Goal: Task Accomplishment & Management: Manage account settings

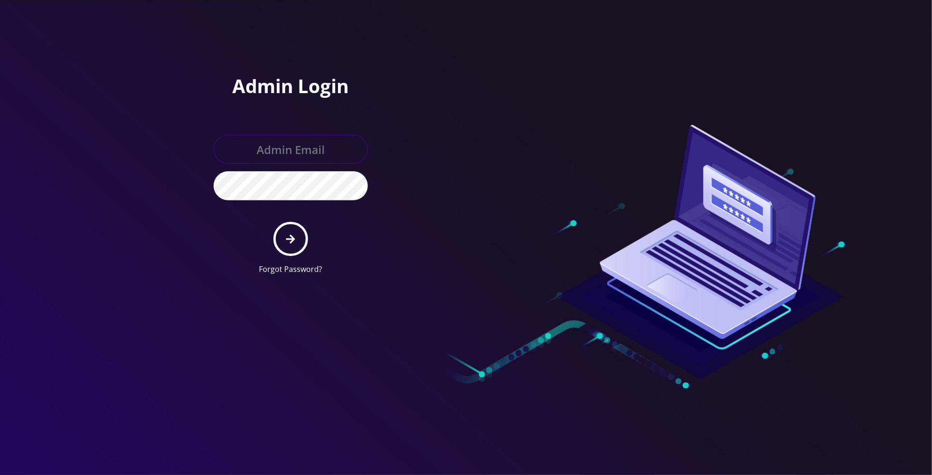
type input "[PERSON_NAME][EMAIL_ADDRESS][DOMAIN_NAME]"
click at [295, 241] on icon "submit" at bounding box center [290, 239] width 9 height 10
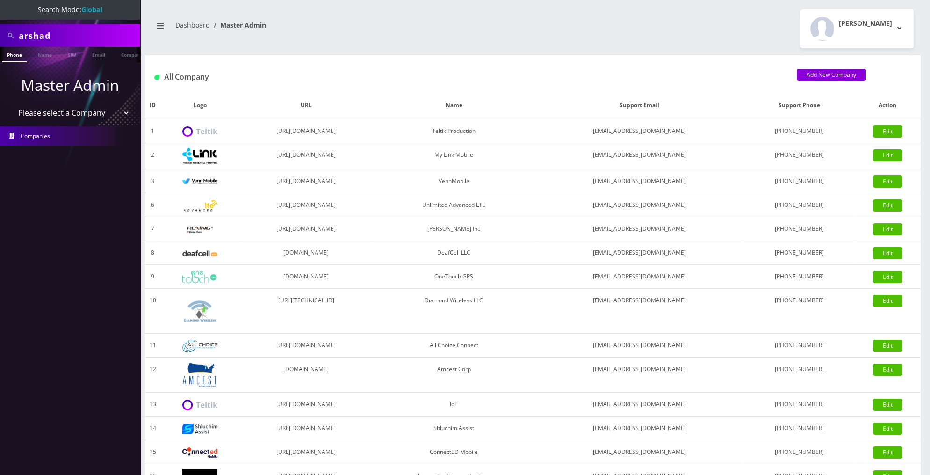
click at [70, 39] on input "arshad" at bounding box center [78, 36] width 119 height 18
type input "Nic"
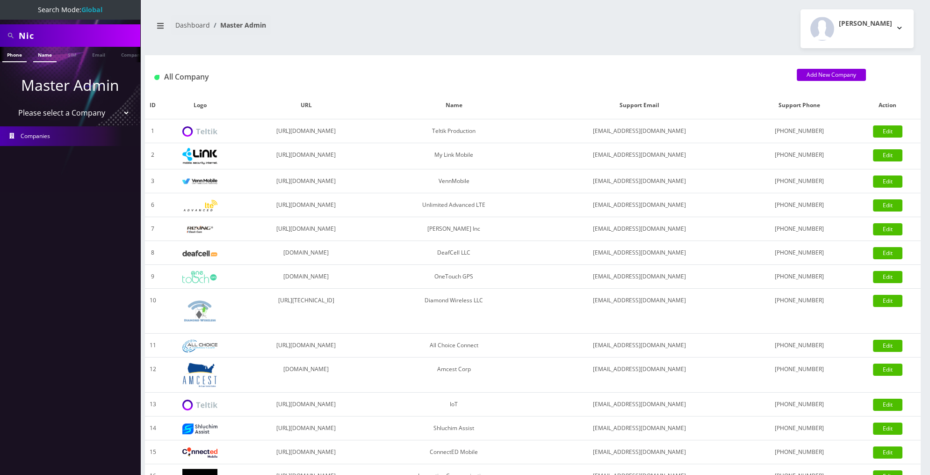
click at [45, 59] on link "Name" at bounding box center [44, 54] width 23 height 15
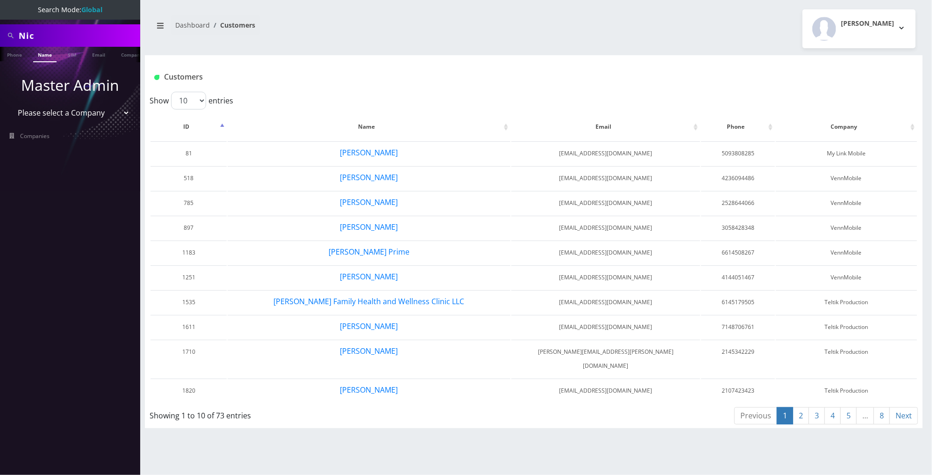
click at [90, 35] on input "Nic" at bounding box center [78, 36] width 119 height 18
type input "pic"
click at [49, 60] on link "Name" at bounding box center [44, 54] width 23 height 15
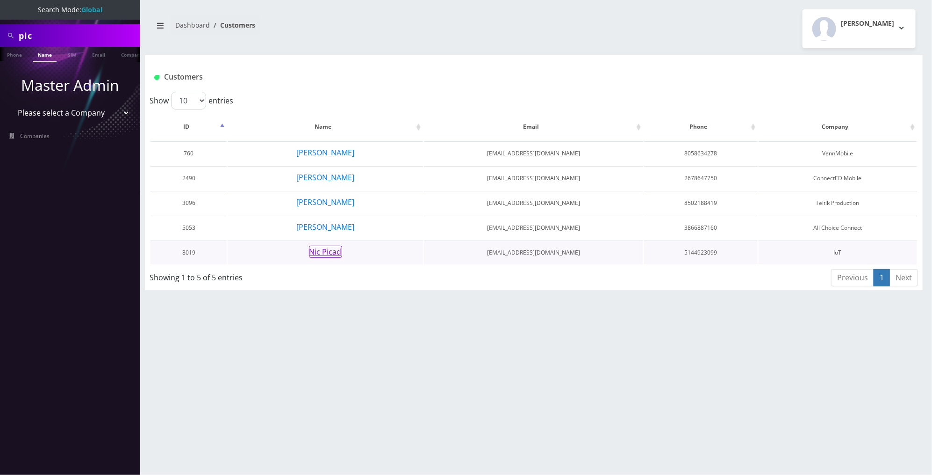
click at [331, 251] on button "Nic Picad" at bounding box center [325, 251] width 33 height 12
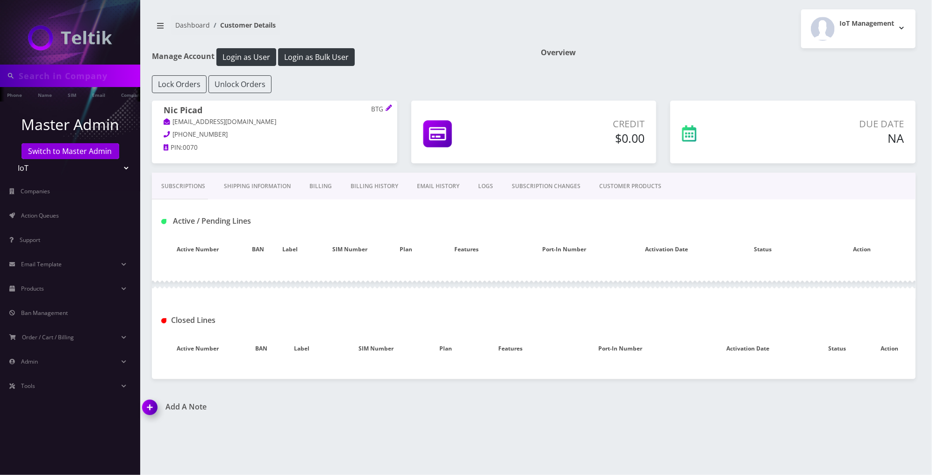
type input "pic"
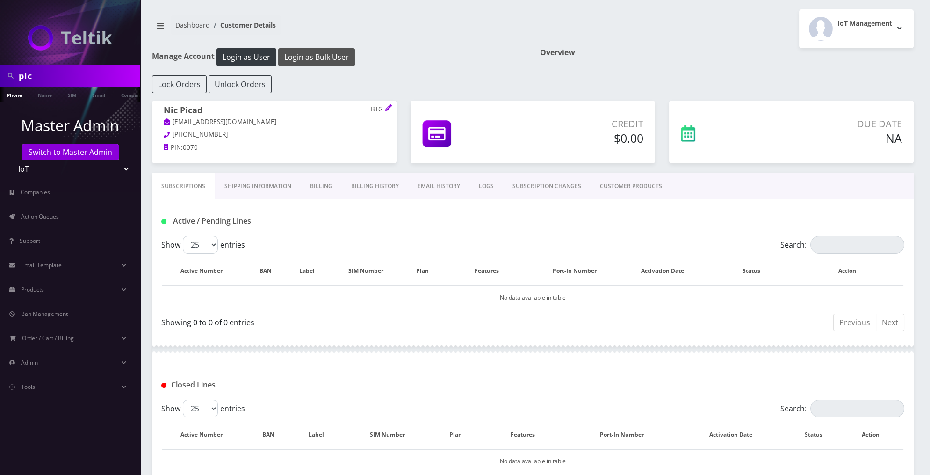
click at [325, 58] on button "Login as Bulk User" at bounding box center [316, 57] width 77 height 18
click at [78, 215] on link "Action Queues" at bounding box center [70, 217] width 140 height 20
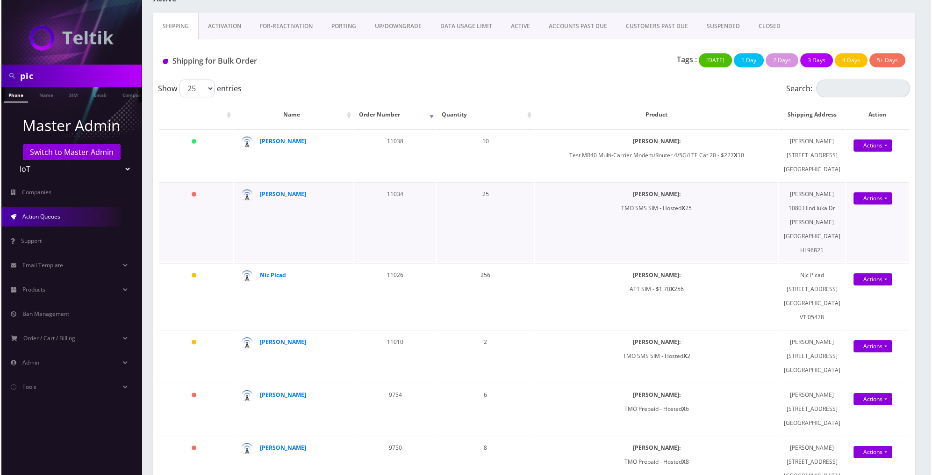
scroll to position [55, 0]
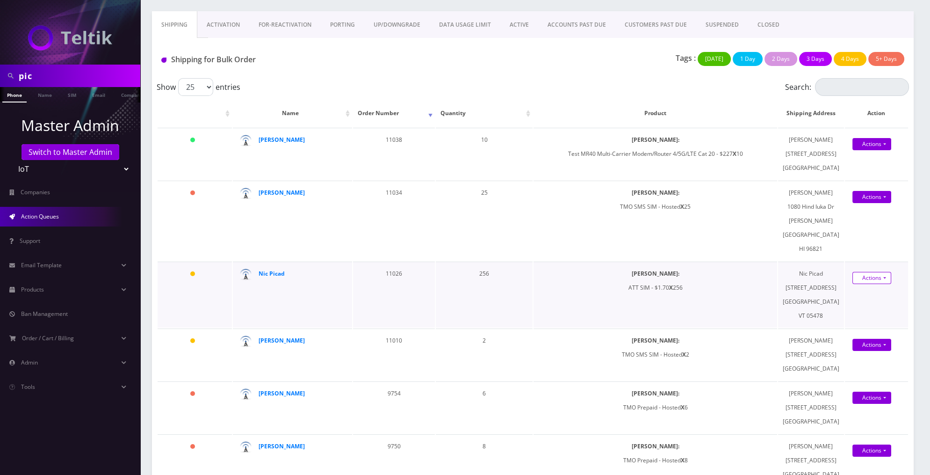
click at [875, 150] on link "Actions" at bounding box center [871, 144] width 39 height 12
click at [865, 302] on link "Shipped" at bounding box center [874, 295] width 75 height 14
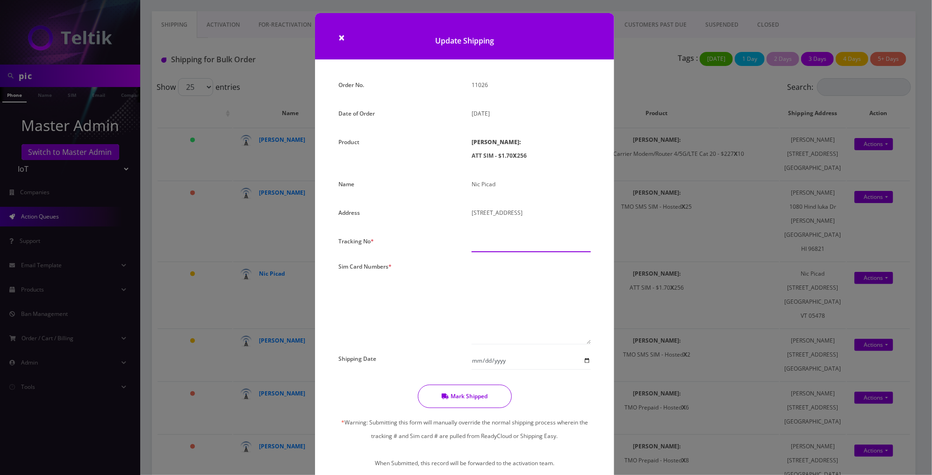
click at [513, 243] on input "text" at bounding box center [531, 243] width 119 height 18
click at [489, 267] on textarea at bounding box center [531, 301] width 119 height 85
paste textarea "89010304300108049578 89010304300107968612 89010304300123900268 8901030430012389…"
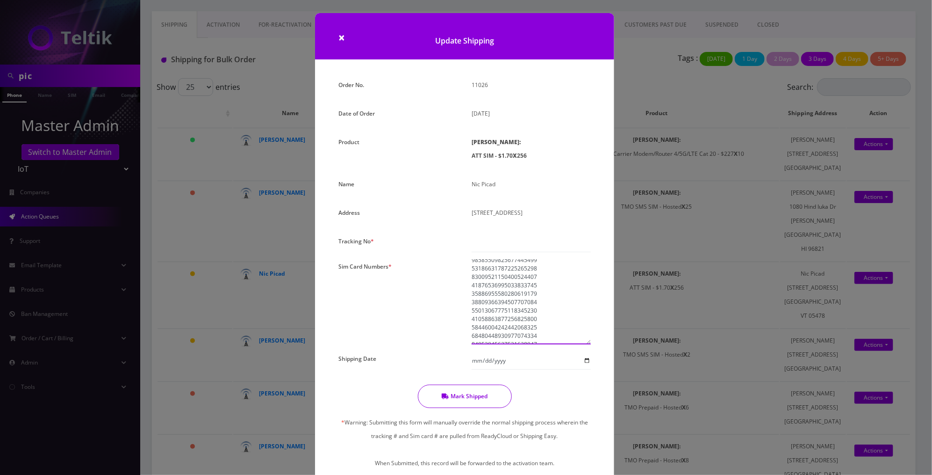
scroll to position [1428, 0]
type textarea "89010304300108049578 89010304300107968612 89010304300123900268 8901030430012389…"
click at [559, 244] on input "text" at bounding box center [531, 243] width 119 height 18
paste input "1ZJ7234K6830605398"
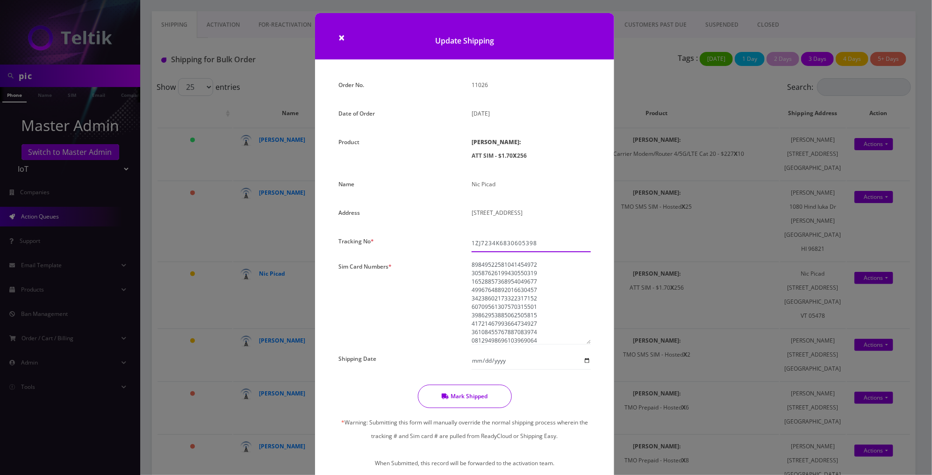
type input "1ZJ7234K6830605398"
click at [519, 354] on input "Shipping Date" at bounding box center [531, 361] width 119 height 18
click at [482, 405] on button "Mark Shipped" at bounding box center [465, 395] width 94 height 23
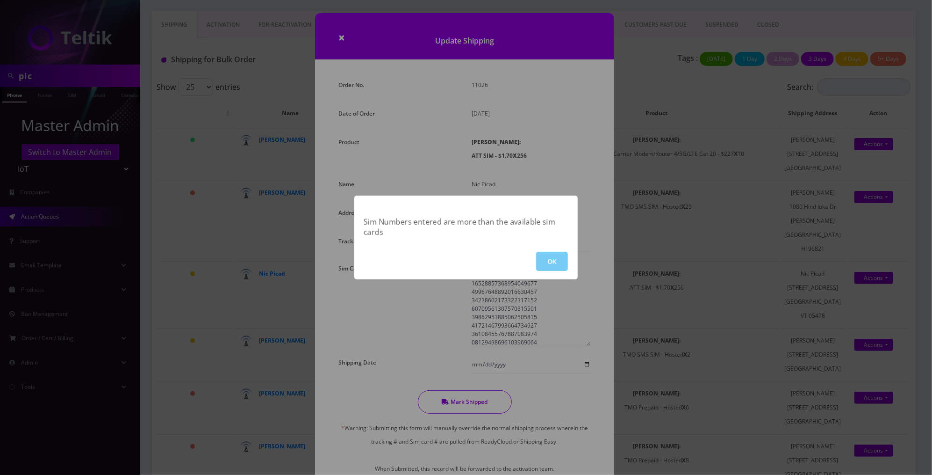
click at [551, 266] on button "OK" at bounding box center [552, 261] width 32 height 19
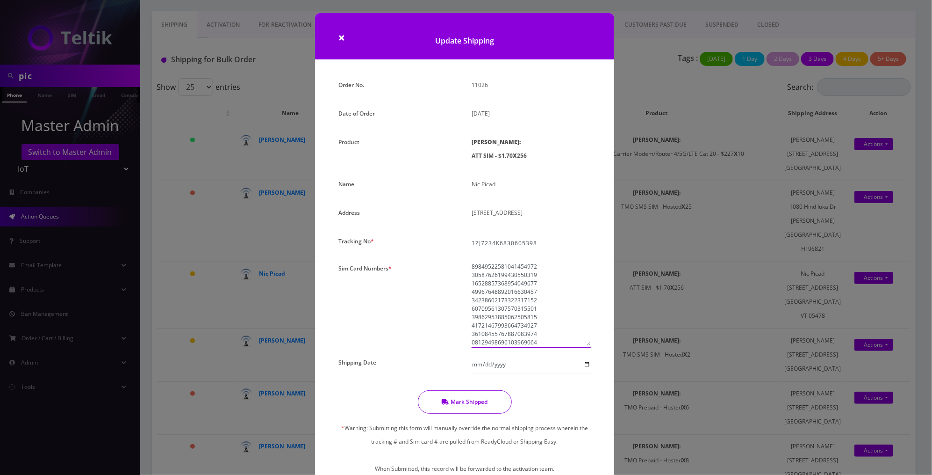
drag, startPoint x: 537, startPoint y: 341, endPoint x: 465, endPoint y: 333, distance: 72.4
click at [465, 333] on div at bounding box center [531, 304] width 133 height 86
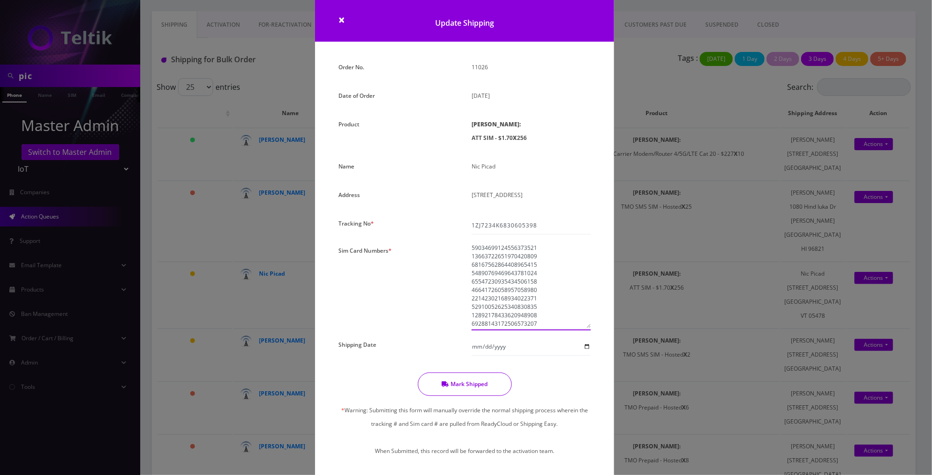
scroll to position [2069, 0]
click at [479, 381] on button "Mark Shipped" at bounding box center [465, 383] width 94 height 23
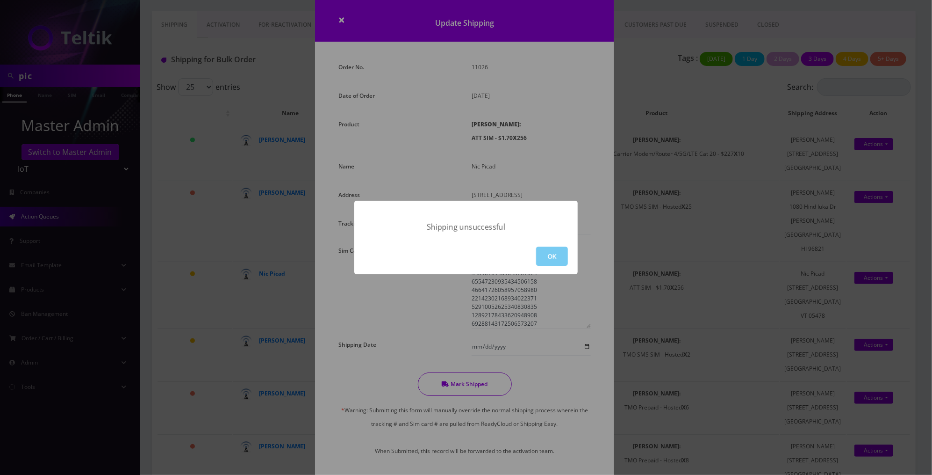
click at [550, 254] on button "OK" at bounding box center [552, 255] width 32 height 19
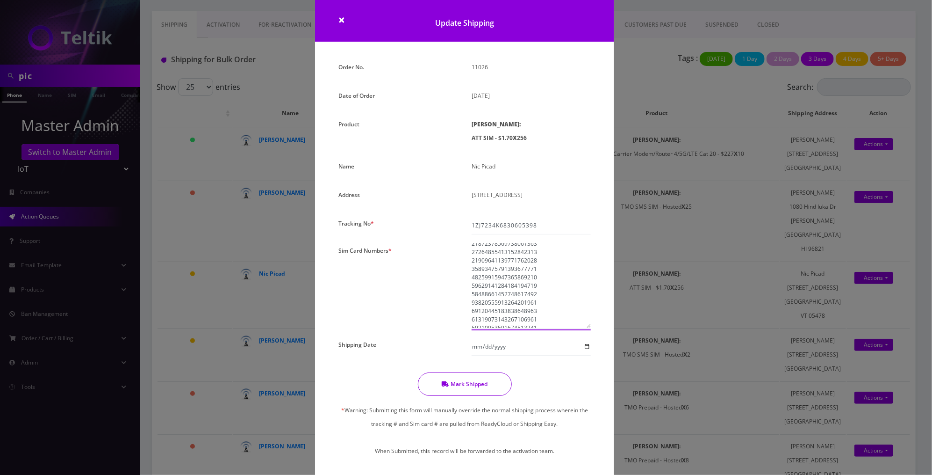
drag, startPoint x: 537, startPoint y: 316, endPoint x: 460, endPoint y: 233, distance: 113.1
click at [460, 233] on div "Order No. 11026 Date of Order [DATE] Product [PERSON_NAME]: ATT SIM - $1.70 X 2…" at bounding box center [464, 266] width 266 height 412
type textarea "89010304300108049578 89010304300107968612 89010304300123900268 8901030430012389…"
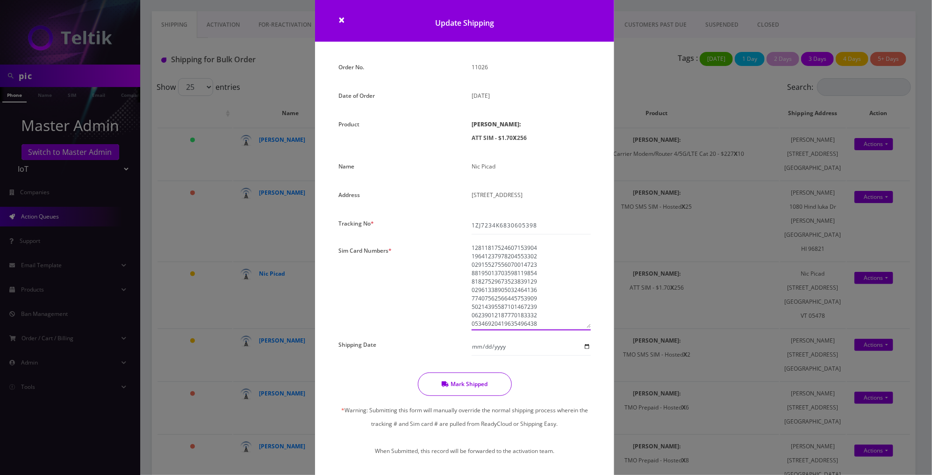
drag, startPoint x: 546, startPoint y: 303, endPoint x: 453, endPoint y: 226, distance: 120.9
click at [453, 226] on div "Order No. 11026 Date of Order [DATE] Product [PERSON_NAME]: ATT SIM - $1.70 X 2…" at bounding box center [464, 266] width 266 height 412
paste textarea "89010304300108049578 89010304300107968612 89010304300123900268 8901030430012389…"
type textarea "89010304300108049578 89010304300107968612 89010304300123900268 8901030430012389…"
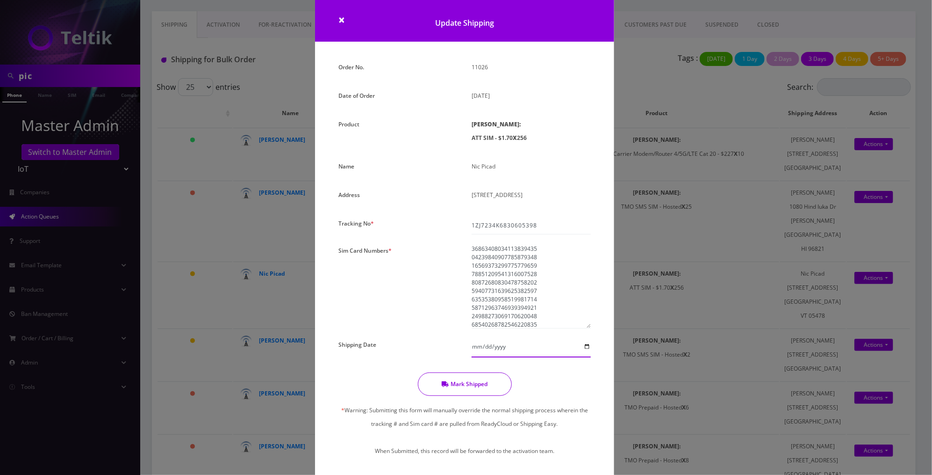
click at [497, 342] on input "Shipping Date" at bounding box center [531, 347] width 119 height 18
click at [481, 342] on input "Shipping Date" at bounding box center [531, 347] width 119 height 18
type input "[DATE]"
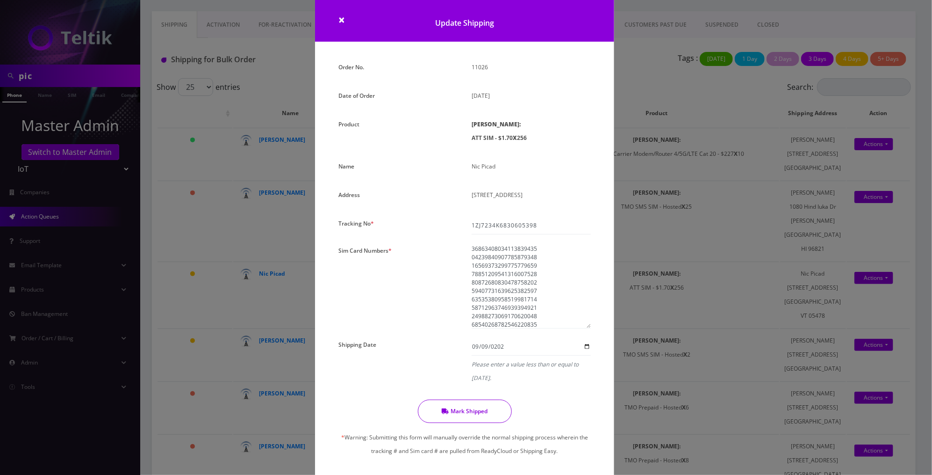
click at [491, 382] on div "Order No. 11026 Date of Order [DATE] Product [PERSON_NAME]: ATT SIM - $1.70 X 2…" at bounding box center [464, 279] width 266 height 439
click at [504, 379] on em "Please enter a value less than or equal to [DATE]." at bounding box center [531, 370] width 119 height 27
click at [477, 346] on input "[DATE]" at bounding box center [531, 347] width 119 height 18
click at [476, 345] on input "[DATE]" at bounding box center [531, 347] width 119 height 18
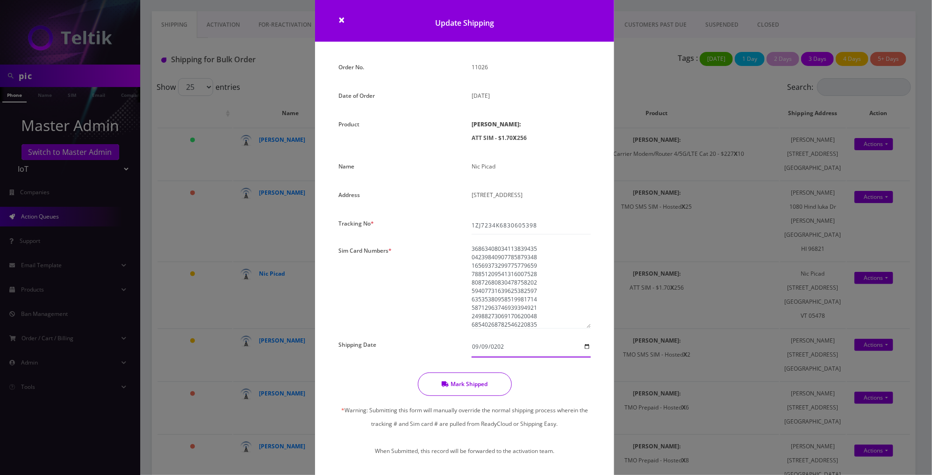
type input "[DATE]"
click at [487, 383] on button "Mark Shipped" at bounding box center [465, 383] width 94 height 23
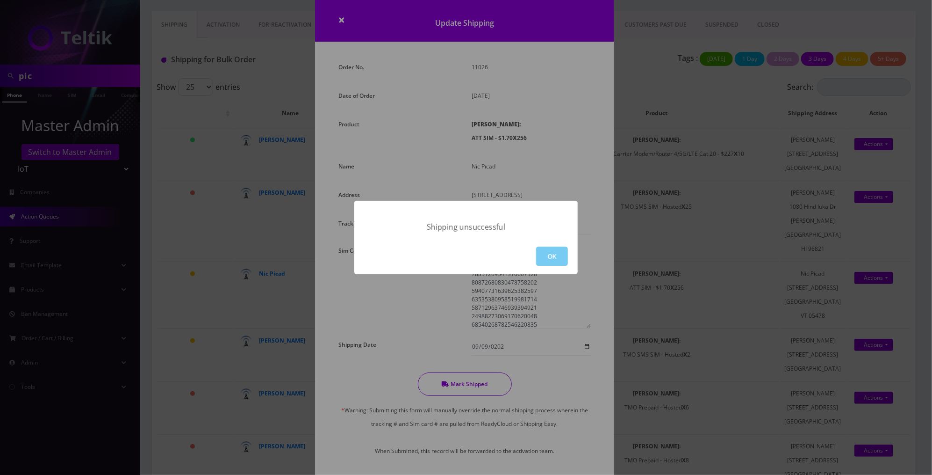
click at [551, 260] on button "OK" at bounding box center [552, 255] width 32 height 19
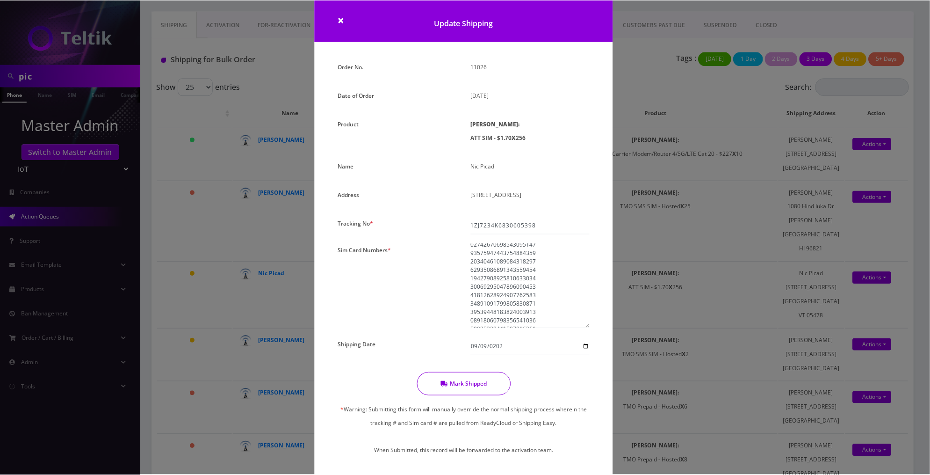
scroll to position [798, 0]
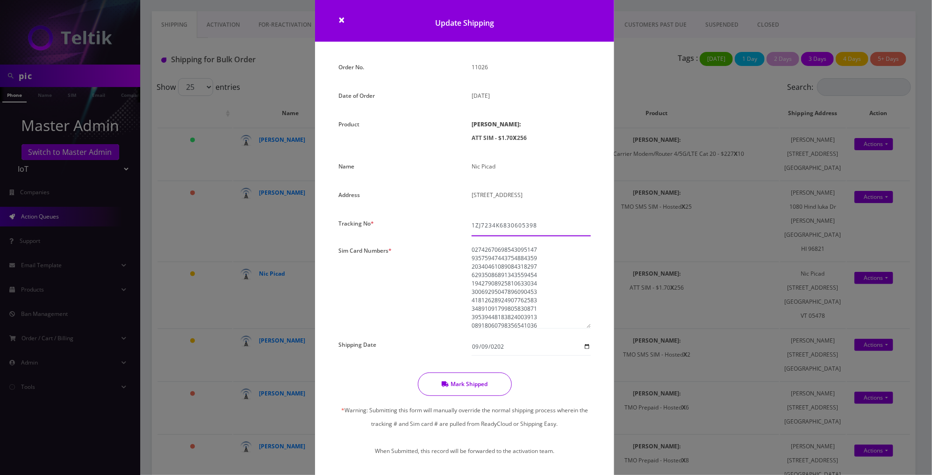
click at [483, 224] on input "1ZJ7234K6830605398" at bounding box center [531, 225] width 119 height 18
drag, startPoint x: 483, startPoint y: 224, endPoint x: 450, endPoint y: 224, distance: 33.2
click at [450, 224] on div "Order No. 11026 Date of Order [DATE] Product [PERSON_NAME]: ATT SIM - $1.70 X 2…" at bounding box center [464, 266] width 266 height 412
click at [484, 224] on input "1ZJ7234K6830605398" at bounding box center [531, 225] width 119 height 18
drag, startPoint x: 484, startPoint y: 224, endPoint x: 458, endPoint y: 224, distance: 25.7
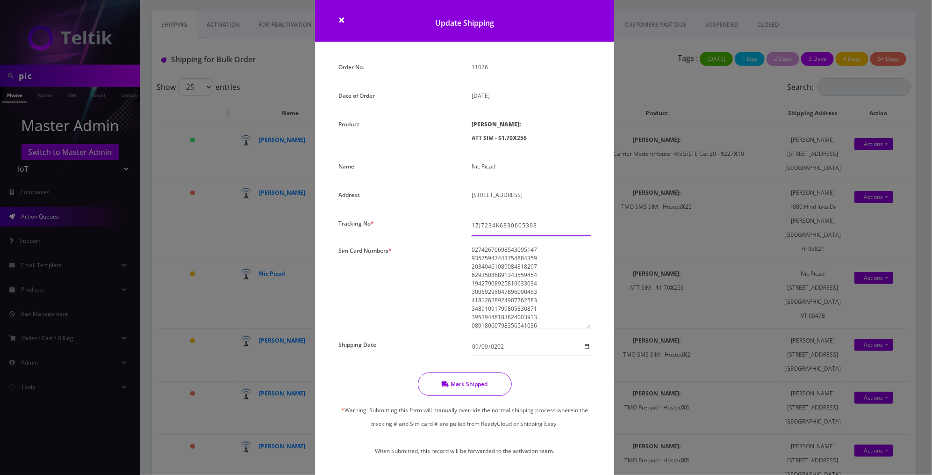
click at [458, 224] on div "Order No. 11026 Date of Order [DATE] Product [PERSON_NAME]: ATT SIM - $1.70 X 2…" at bounding box center [464, 266] width 266 height 412
type input "000000000"
click at [476, 382] on button "Mark Shipped" at bounding box center [465, 383] width 94 height 23
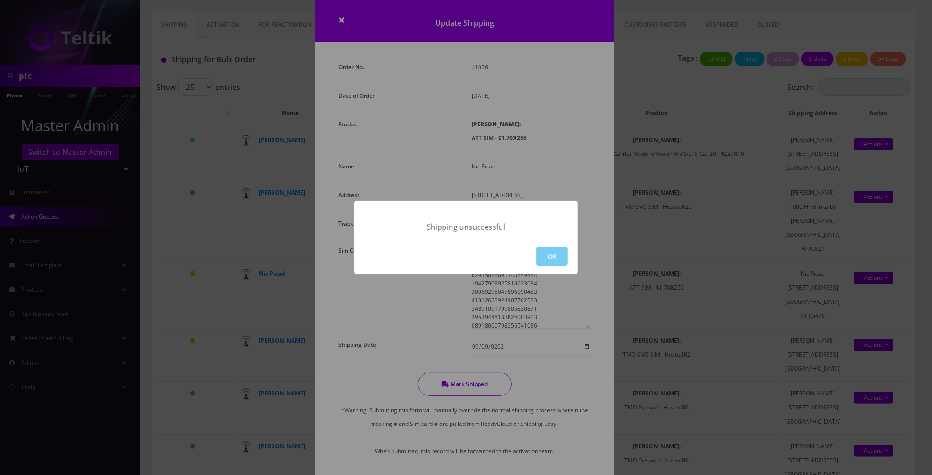
click at [548, 259] on button "OK" at bounding box center [552, 255] width 32 height 19
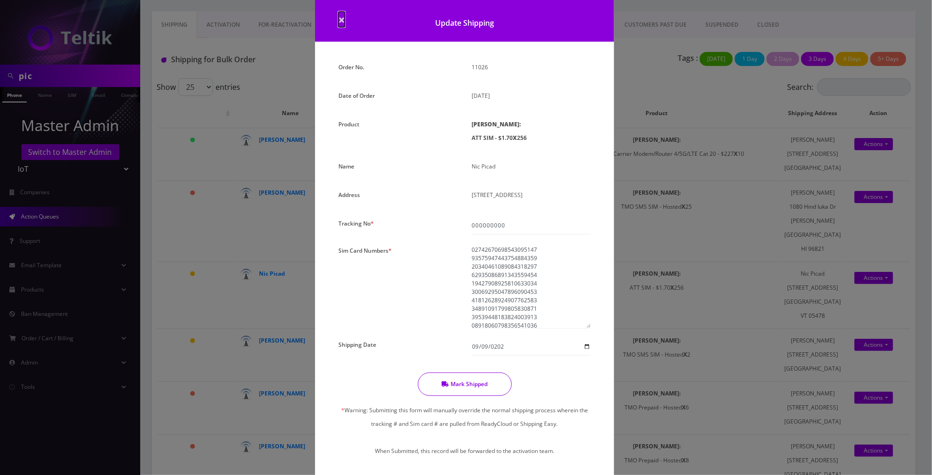
click at [342, 22] on span "×" at bounding box center [341, 19] width 7 height 15
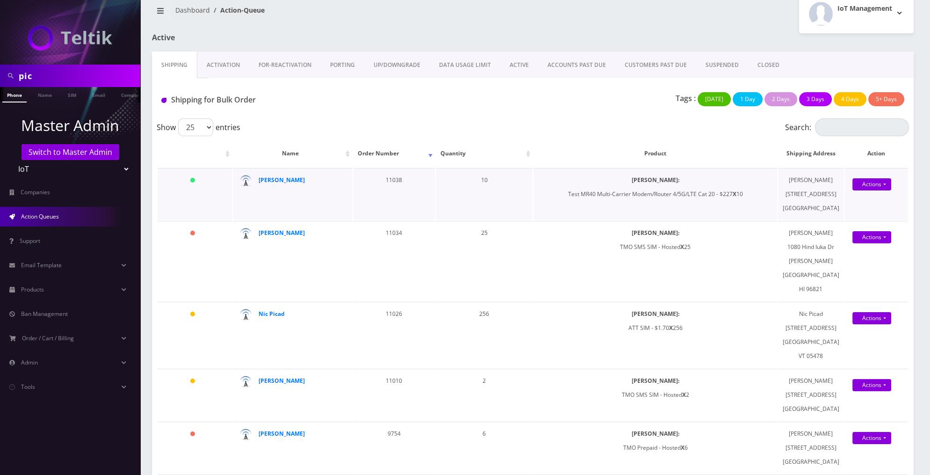
scroll to position [0, 0]
